Goal: Task Accomplishment & Management: Use online tool/utility

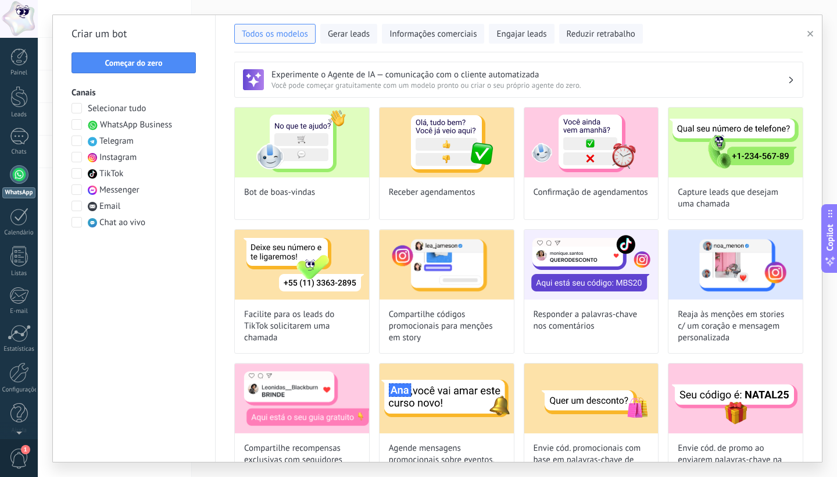
click at [0, 183] on link "WhatsApp" at bounding box center [19, 181] width 38 height 33
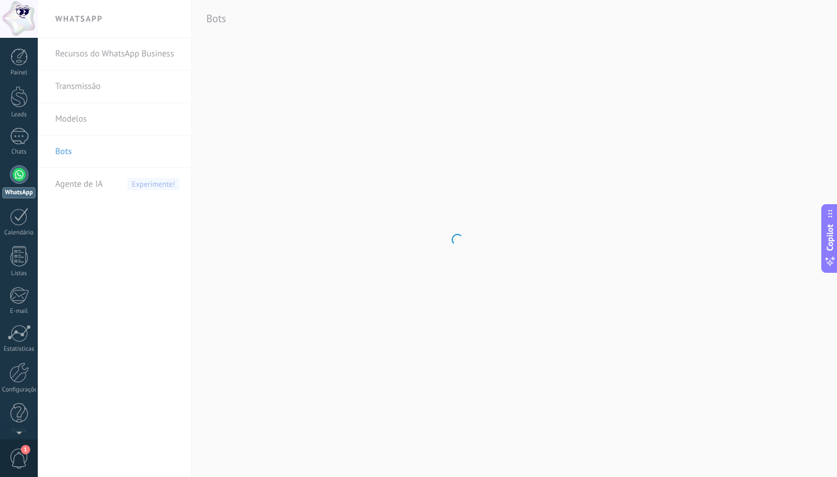
click at [187, 151] on body ".abccls-1,.abccls-2{fill-rule:evenodd}.abccls-2{fill:#fff} .abfcls-1{fill:none}…" at bounding box center [418, 238] width 837 height 477
click at [24, 180] on div at bounding box center [19, 174] width 19 height 19
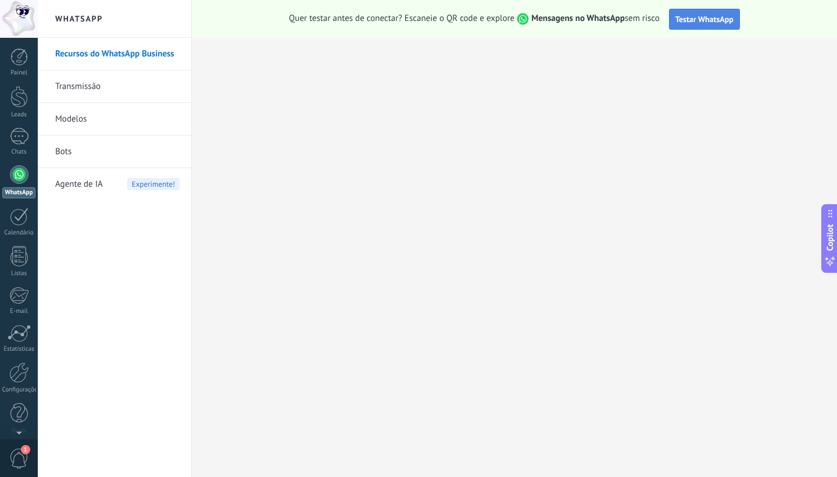
click at [711, 17] on span "Testar WhatsApp" at bounding box center [705, 19] width 58 height 10
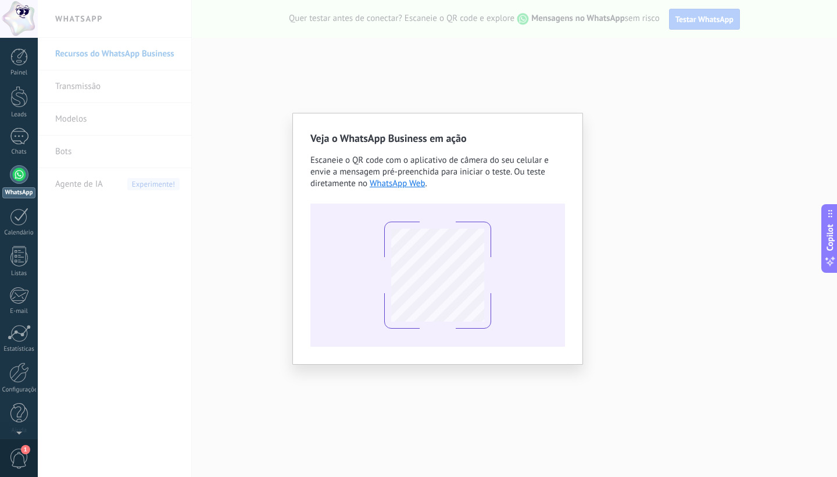
click at [583, 48] on div "Veja o WhatsApp Business em ação Escaneie o QR code com o aplicativo de câmera …" at bounding box center [437, 238] width 799 height 477
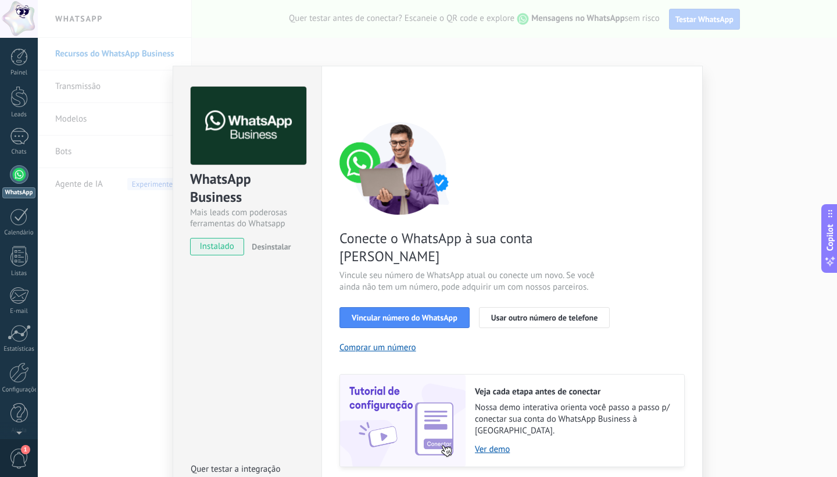
click at [129, 322] on div "WhatsApp Business Mais leads com poderosas ferramentas do Whatsapp instalado De…" at bounding box center [437, 238] width 799 height 477
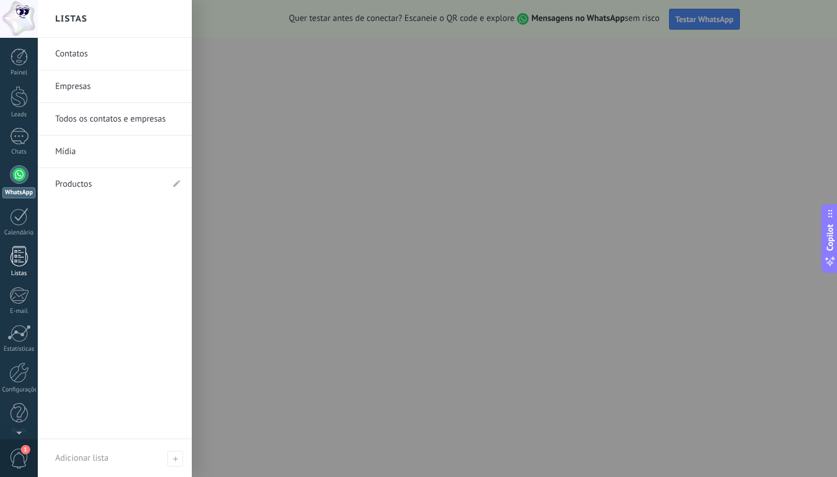
click at [16, 255] on div at bounding box center [18, 256] width 17 height 20
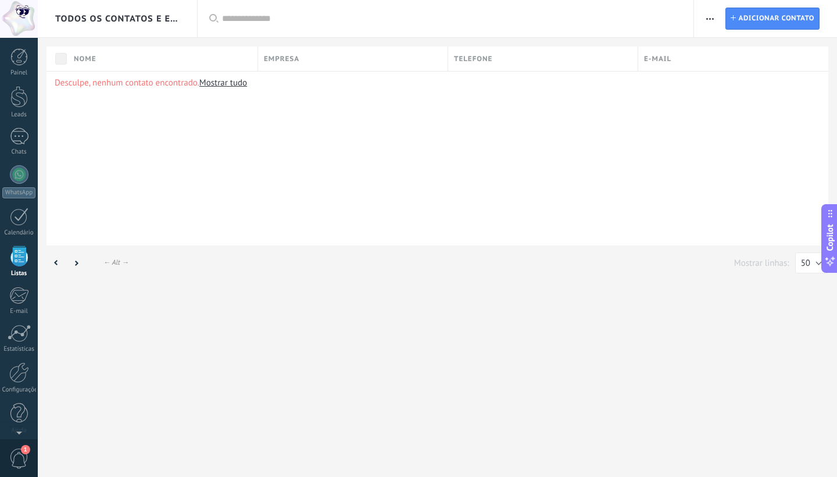
scroll to position [7, 0]
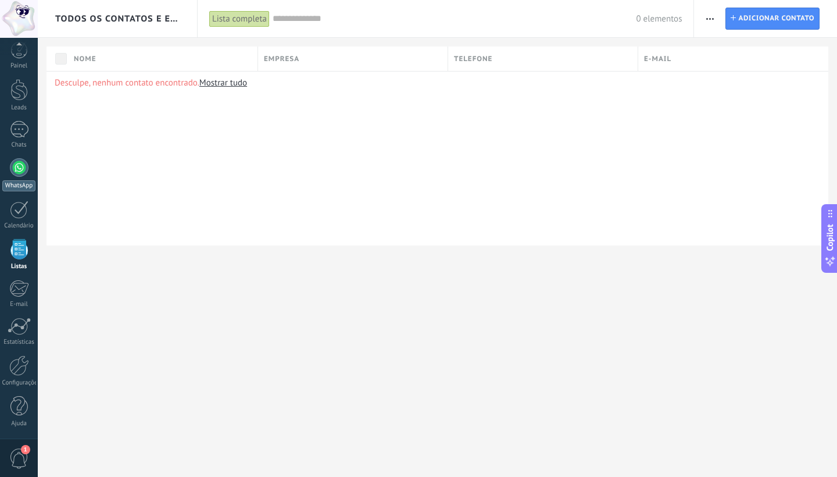
click at [22, 184] on div "WhatsApp" at bounding box center [18, 185] width 33 height 11
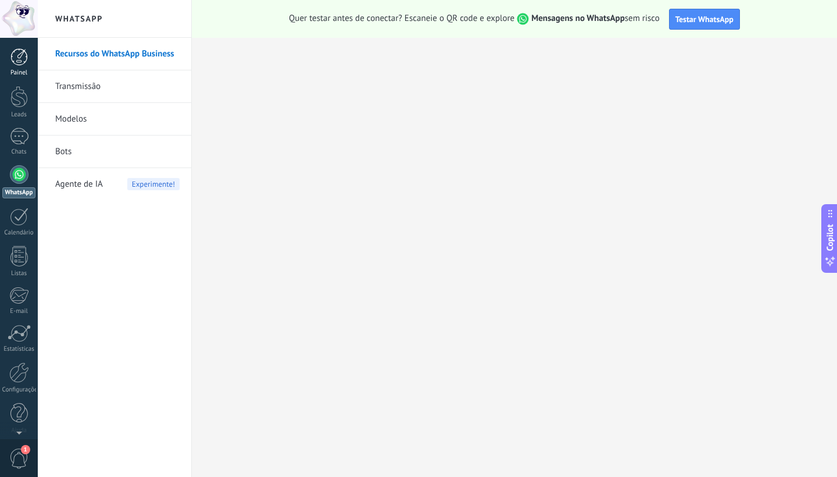
click at [19, 56] on div at bounding box center [18, 56] width 17 height 17
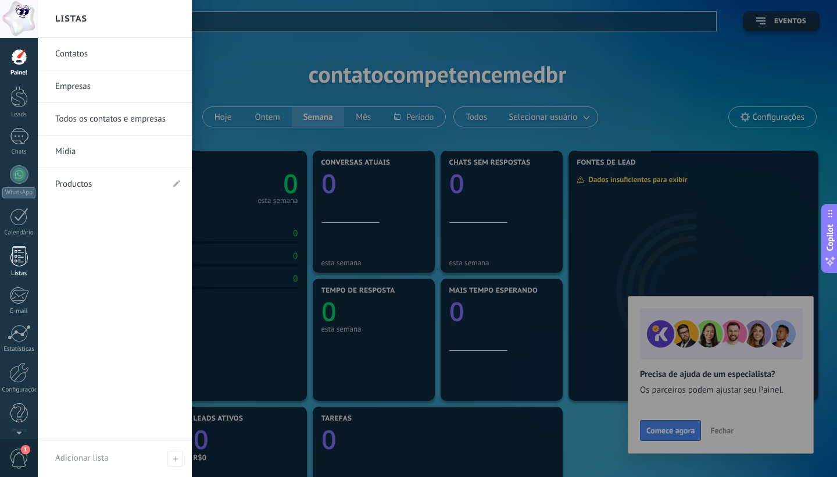
click at [16, 270] on div "Listas" at bounding box center [19, 274] width 34 height 8
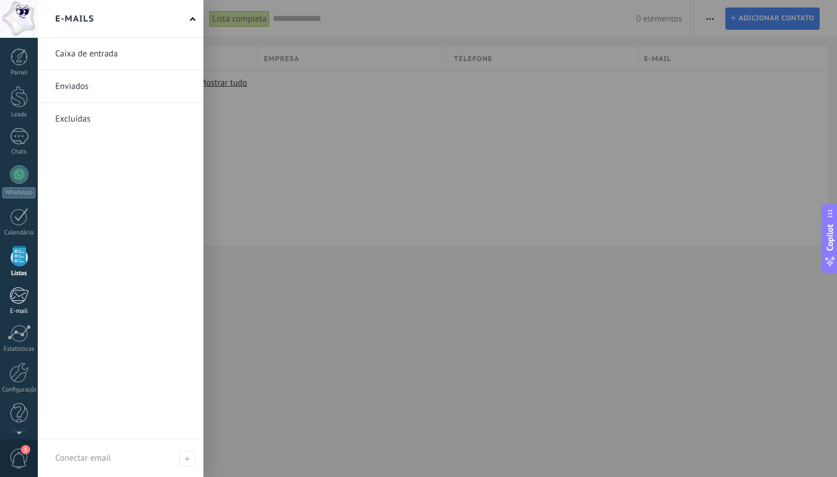
click at [24, 308] on div "E-mail" at bounding box center [19, 312] width 34 height 8
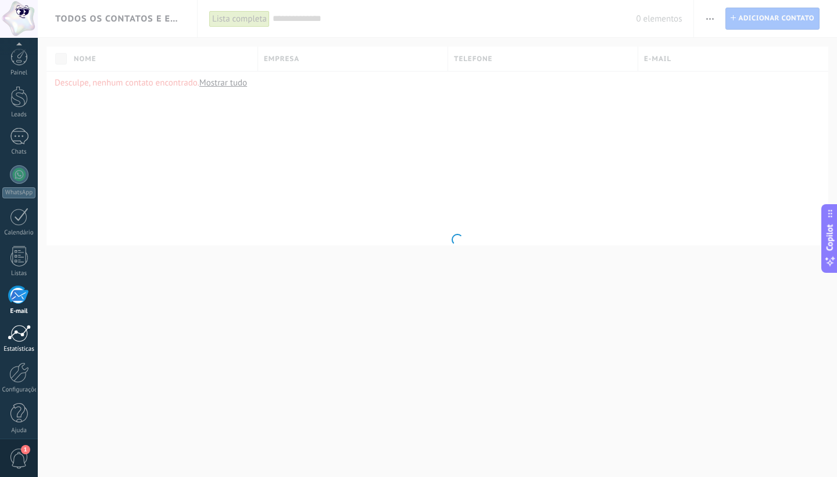
scroll to position [7, 0]
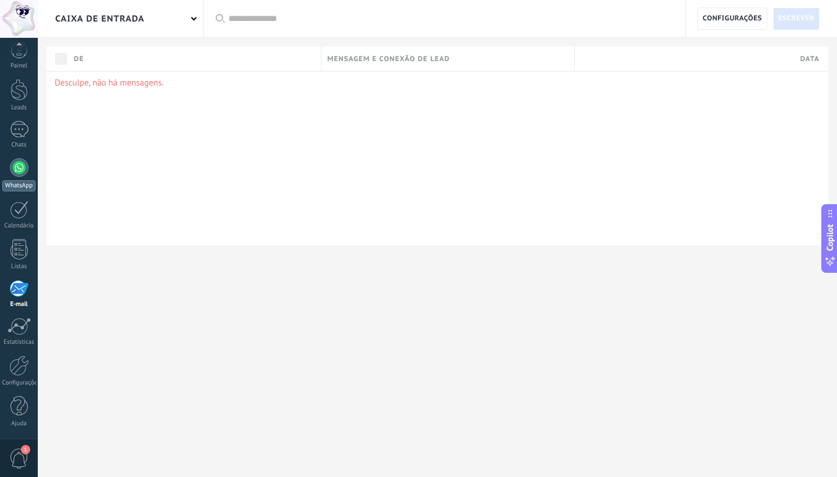
click at [18, 173] on div at bounding box center [19, 167] width 19 height 19
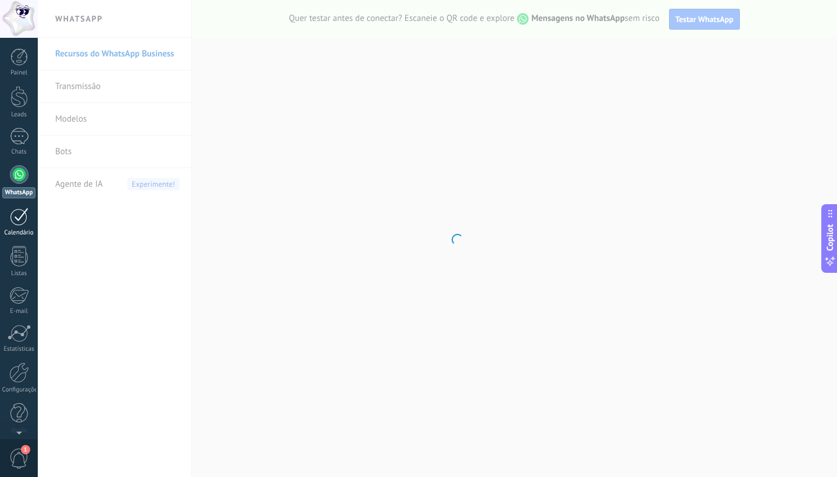
click at [17, 215] on div at bounding box center [19, 217] width 19 height 18
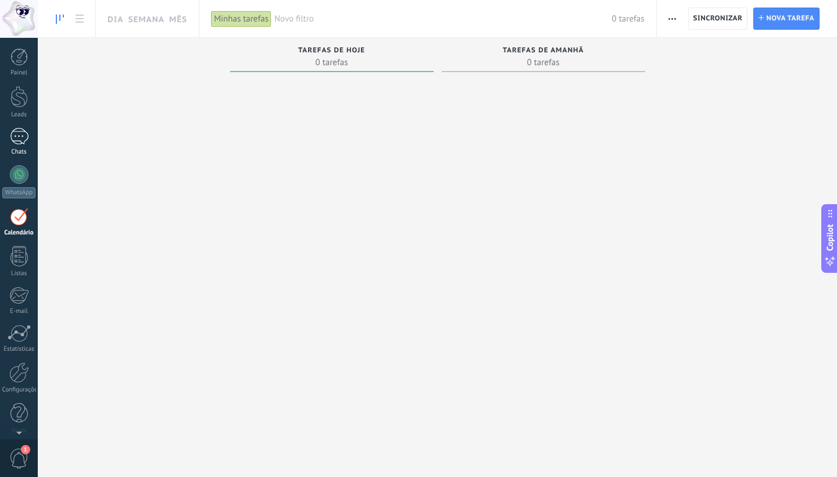
click at [19, 142] on div at bounding box center [19, 136] width 19 height 17
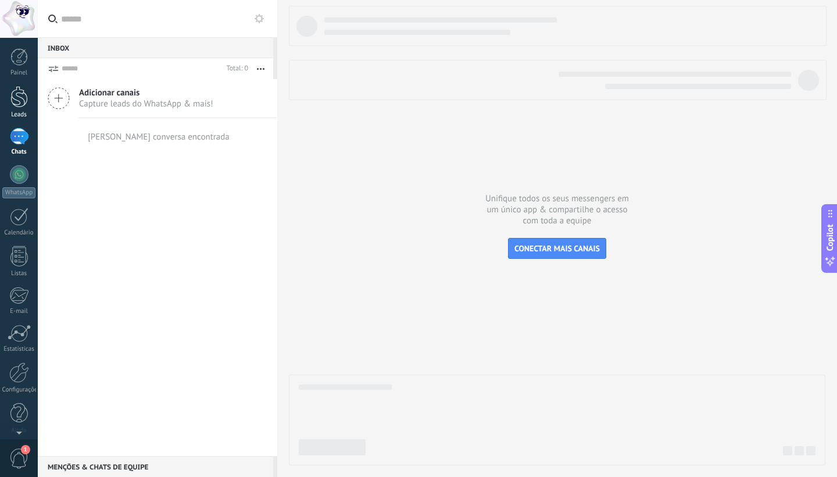
click at [13, 99] on div at bounding box center [18, 97] width 17 height 22
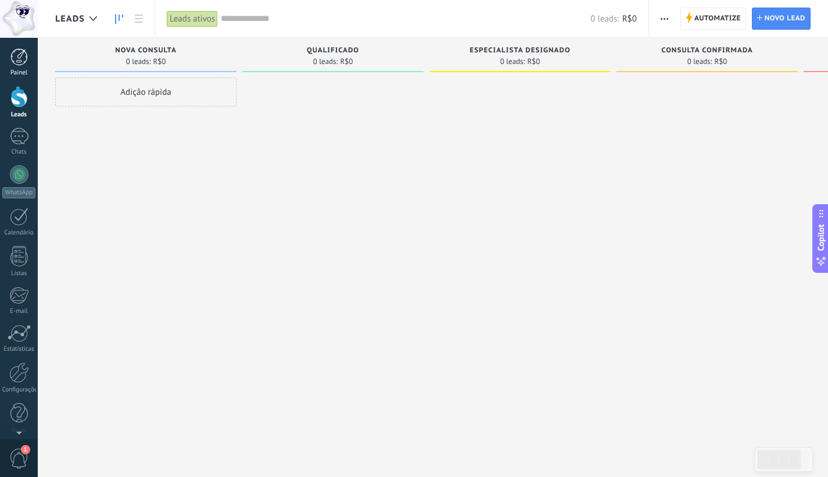
click at [18, 67] on link "Painel" at bounding box center [19, 62] width 38 height 28
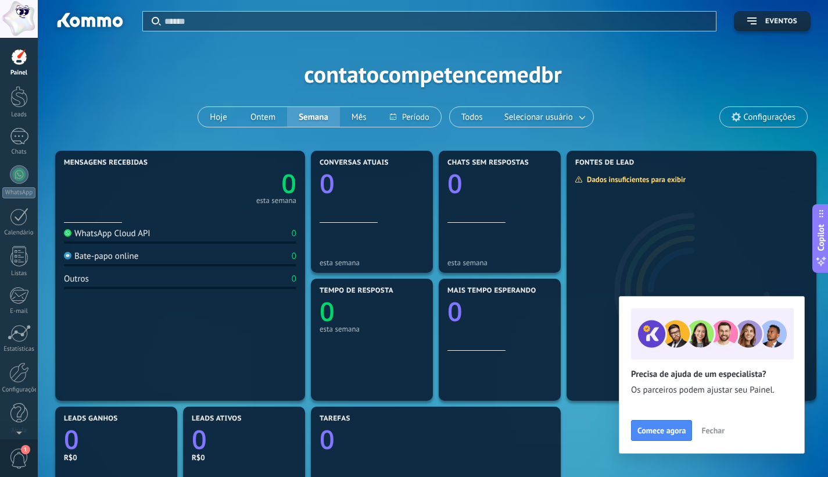
click at [722, 430] on span "Fechar" at bounding box center [713, 430] width 23 height 8
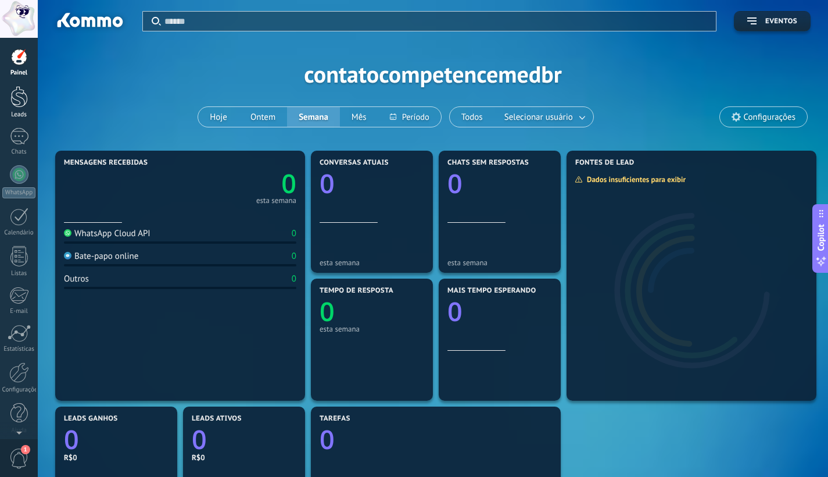
click at [22, 97] on div at bounding box center [18, 97] width 17 height 22
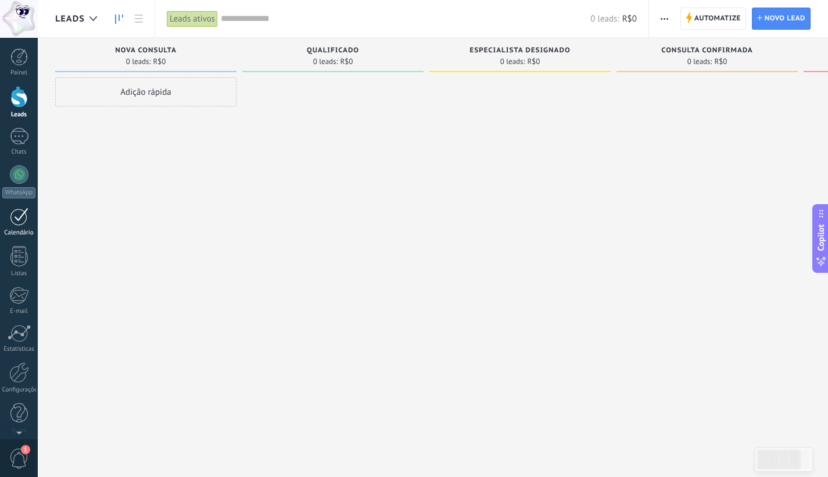
click at [16, 217] on div at bounding box center [19, 217] width 19 height 18
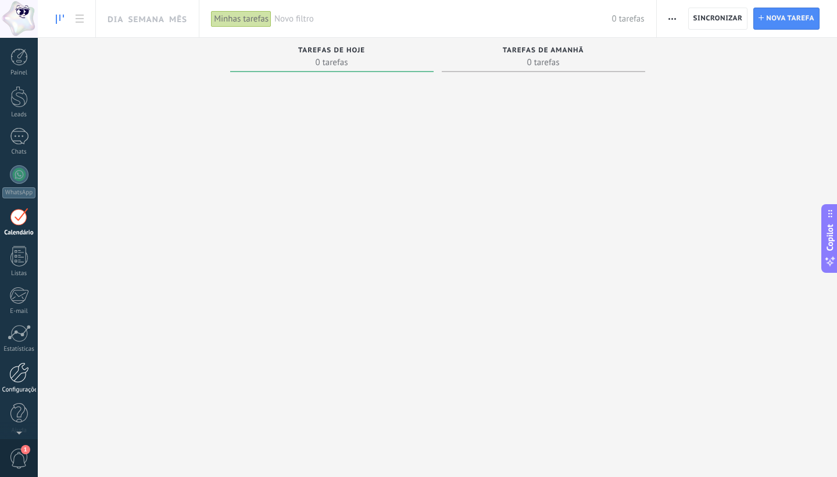
click at [16, 368] on div at bounding box center [19, 372] width 20 height 20
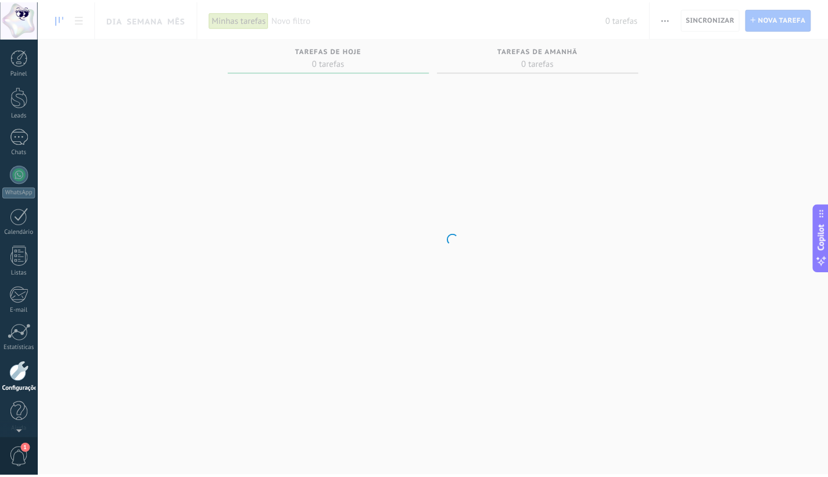
scroll to position [7, 0]
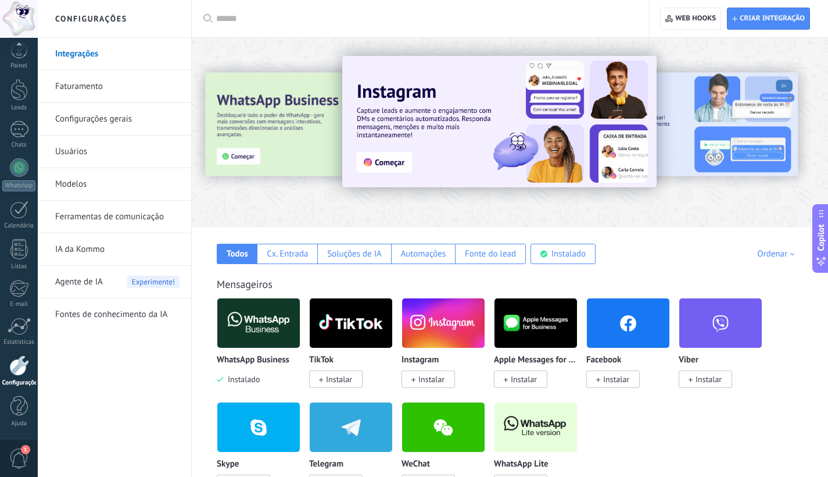
click at [247, 155] on div at bounding box center [225, 132] width 255 height 105
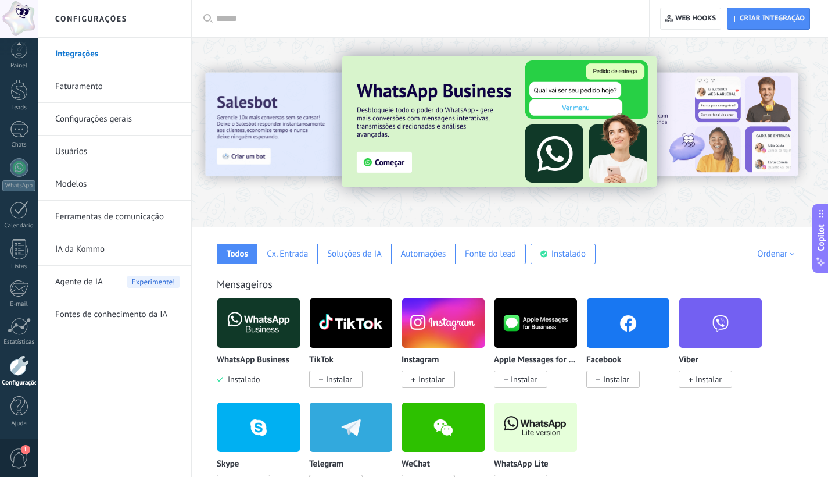
click at [408, 162] on img at bounding box center [499, 121] width 315 height 131
click at [392, 156] on img at bounding box center [499, 121] width 315 height 131
click at [389, 162] on img at bounding box center [499, 121] width 315 height 131
click at [617, 73] on img at bounding box center [499, 121] width 315 height 131
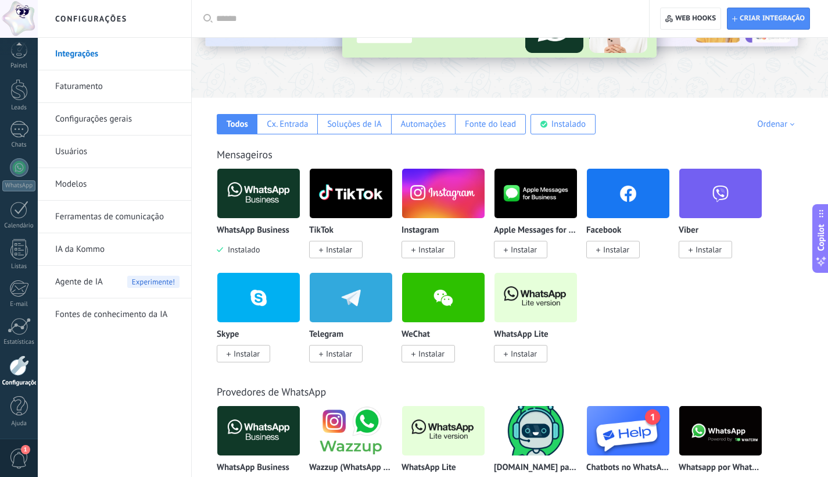
scroll to position [132, 0]
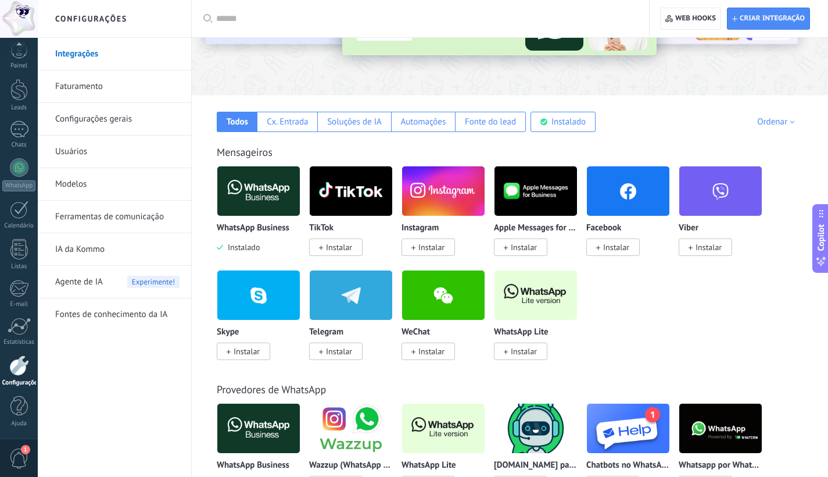
click at [270, 199] on img at bounding box center [258, 191] width 83 height 56
click at [12, 171] on div at bounding box center [19, 167] width 19 height 19
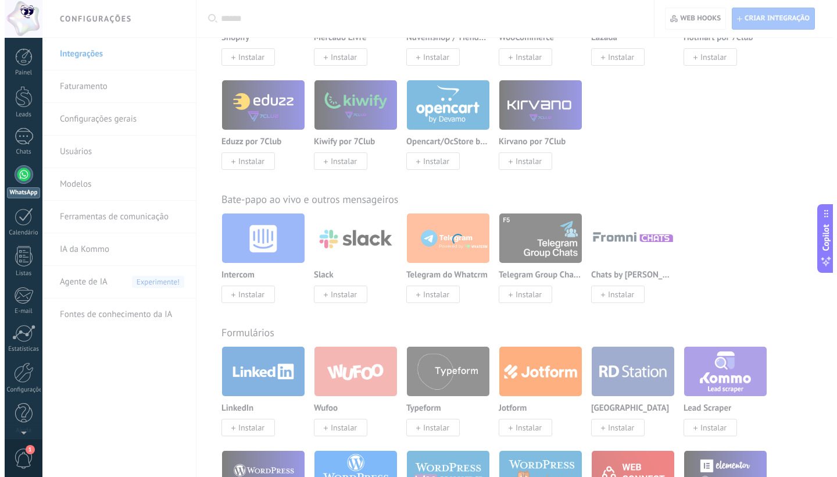
scroll to position [1015, 0]
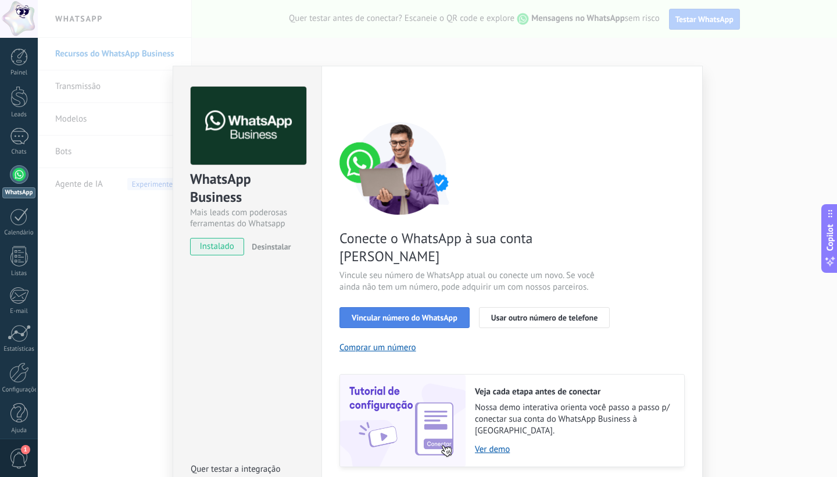
scroll to position [2, 0]
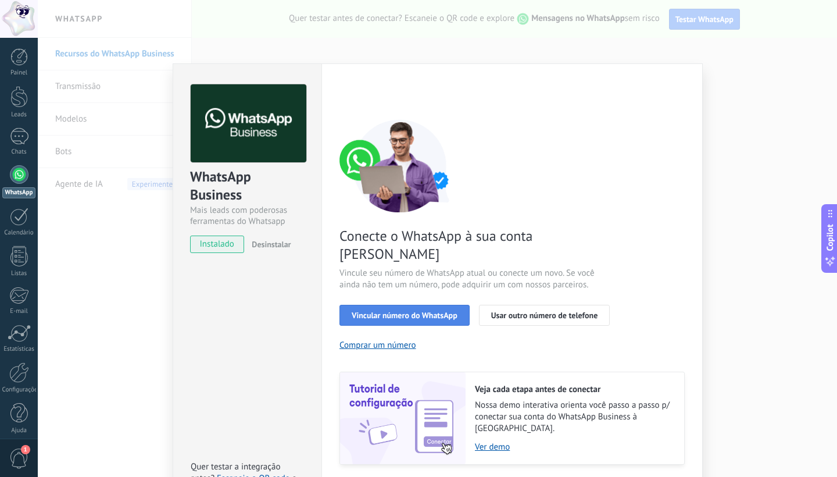
click at [429, 305] on button "Vincular número do WhatsApp" at bounding box center [405, 315] width 130 height 21
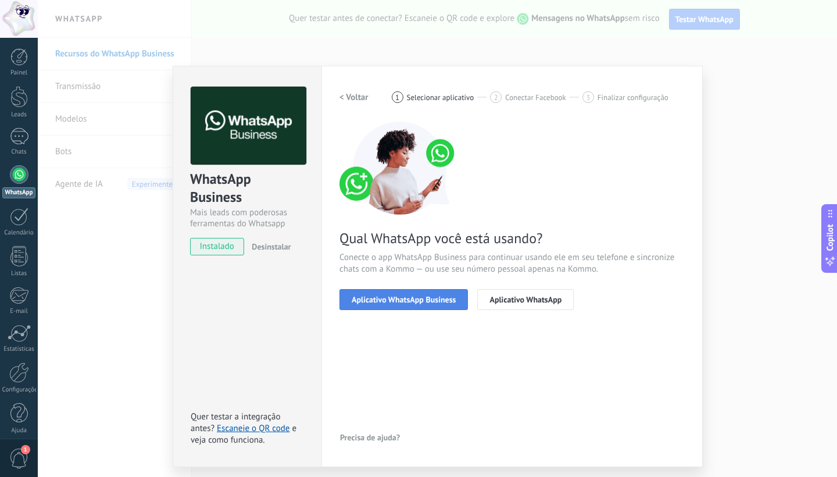
click at [440, 294] on button "Aplicativo WhatsApp Business" at bounding box center [404, 299] width 128 height 21
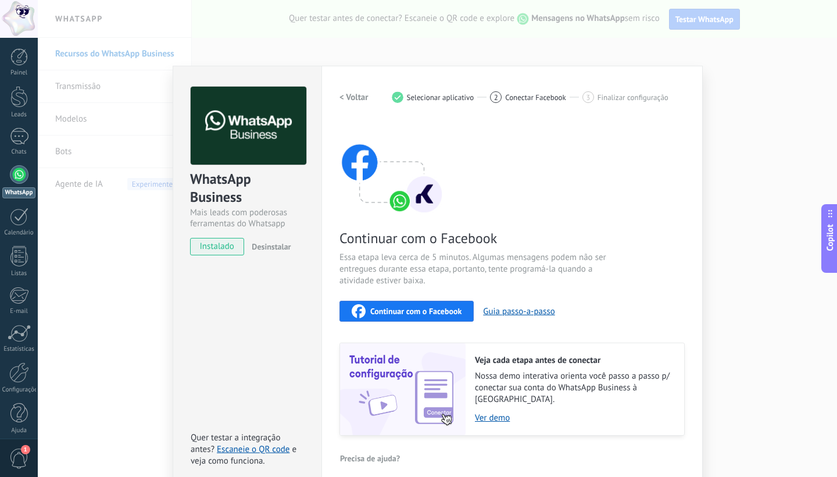
click at [776, 307] on div "WhatsApp Business Mais leads com poderosas ferramentas do Whatsapp instalado De…" at bounding box center [437, 238] width 799 height 477
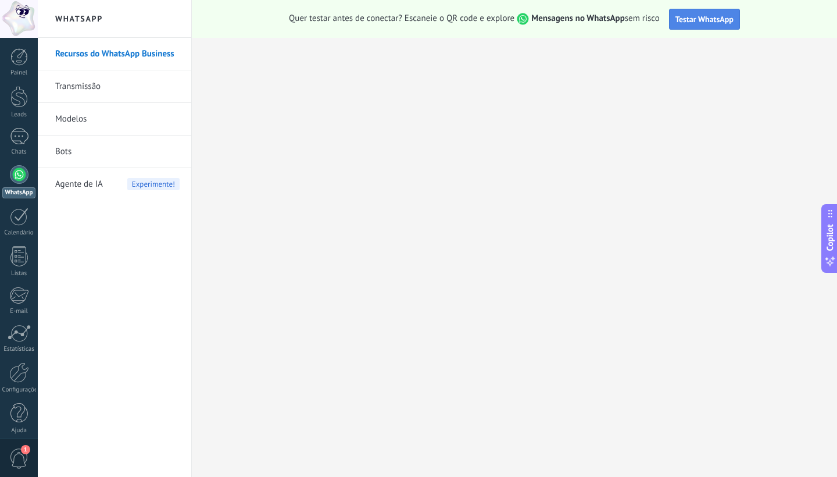
click at [724, 17] on span "Testar WhatsApp" at bounding box center [705, 19] width 58 height 10
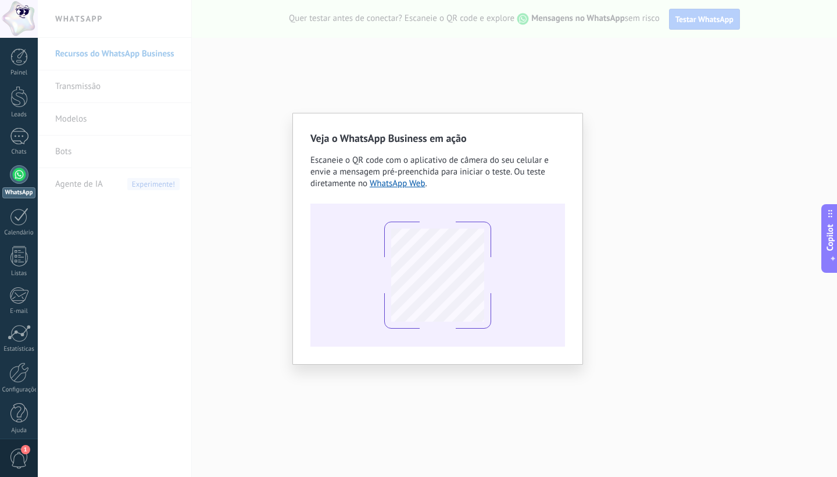
click at [620, 273] on div "Veja o WhatsApp Business em ação Escaneie o QR code com o aplicativo de câmera …" at bounding box center [437, 238] width 799 height 477
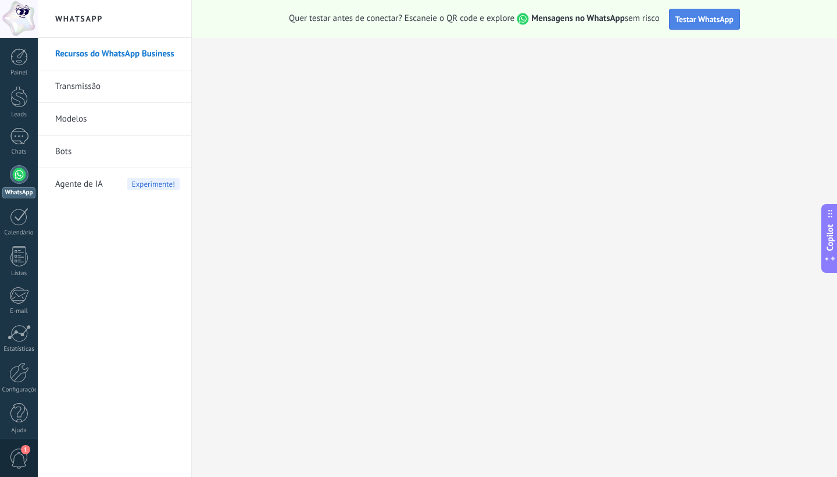
click at [691, 9] on button "Testar WhatsApp" at bounding box center [704, 19] width 71 height 21
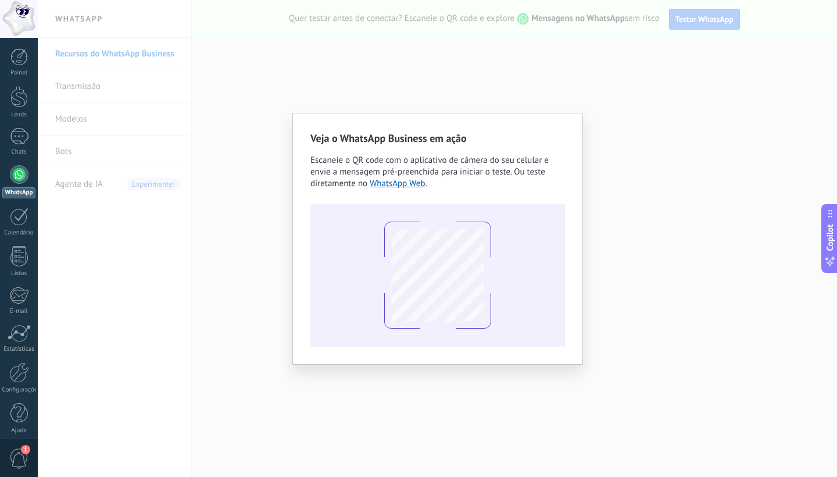
click at [372, 81] on div "Veja o WhatsApp Business em ação Escaneie o QR code com o aplicativo de câmera …" at bounding box center [437, 238] width 799 height 477
